Goal: Task Accomplishment & Management: Complete application form

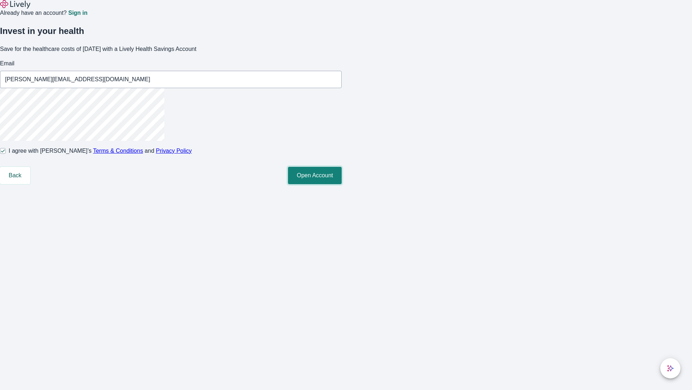
click at [342, 184] on button "Open Account" at bounding box center [315, 175] width 54 height 17
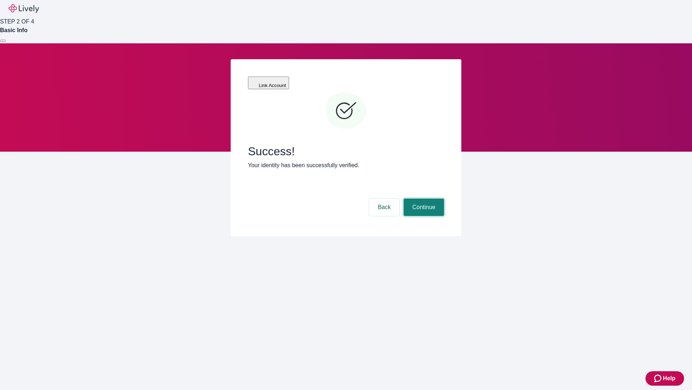
click at [423, 198] on button "Continue" at bounding box center [424, 206] width 40 height 17
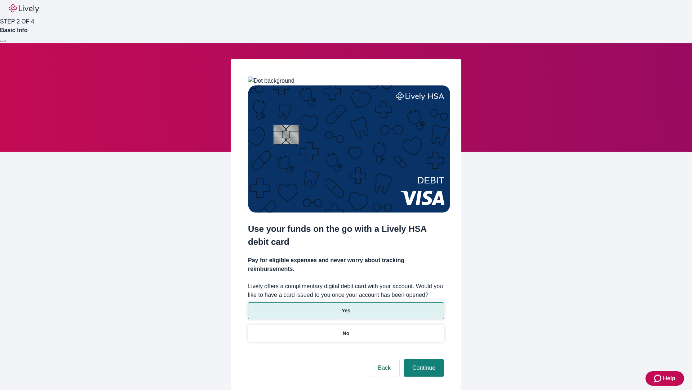
click at [346, 307] on p "Yes" at bounding box center [346, 311] width 9 height 8
click at [423, 359] on button "Continue" at bounding box center [424, 367] width 40 height 17
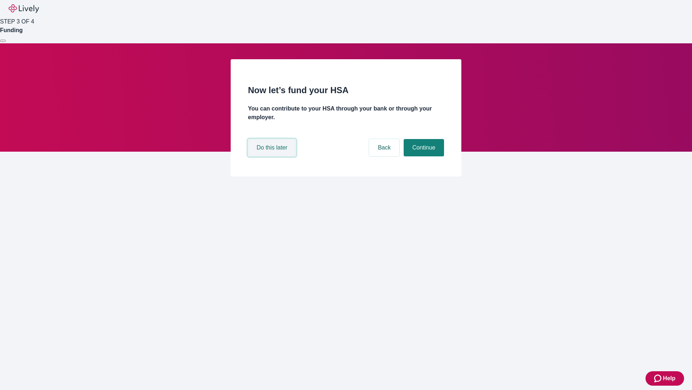
click at [273, 156] on button "Do this later" at bounding box center [272, 147] width 48 height 17
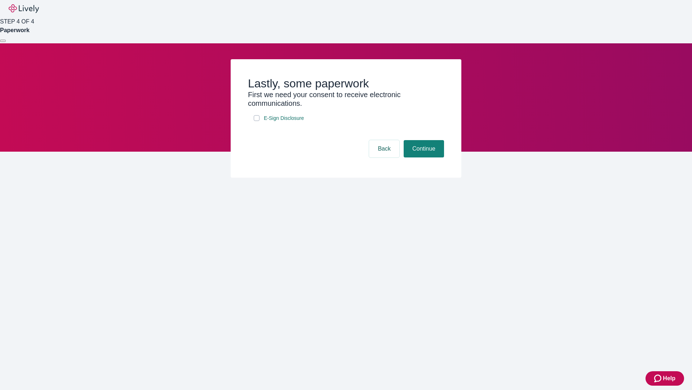
click at [257, 121] on input "E-Sign Disclosure" at bounding box center [257, 118] width 6 height 6
checkbox input "true"
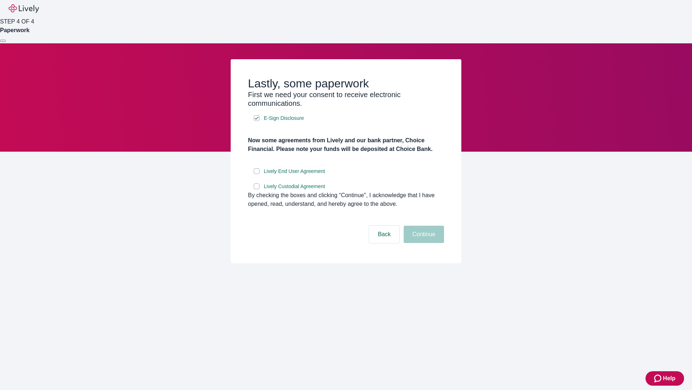
click at [257, 174] on input "Lively End User Agreement" at bounding box center [257, 171] width 6 height 6
checkbox input "true"
click at [257, 189] on input "Lively Custodial Agreement" at bounding box center [257, 186] width 6 height 6
checkbox input "true"
click at [423, 243] on button "Continue" at bounding box center [424, 233] width 40 height 17
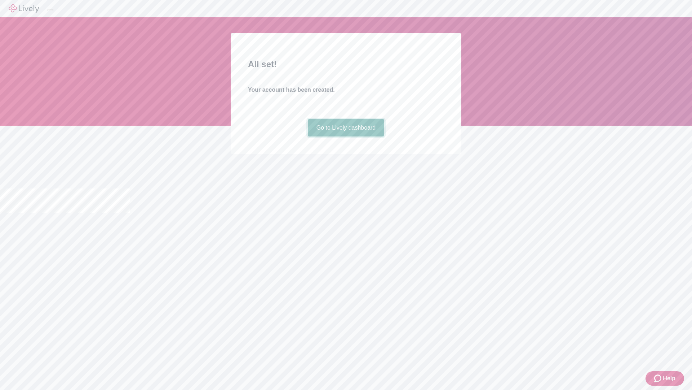
click at [346, 136] on link "Go to Lively dashboard" at bounding box center [346, 127] width 77 height 17
